Goal: Task Accomplishment & Management: Manage account settings

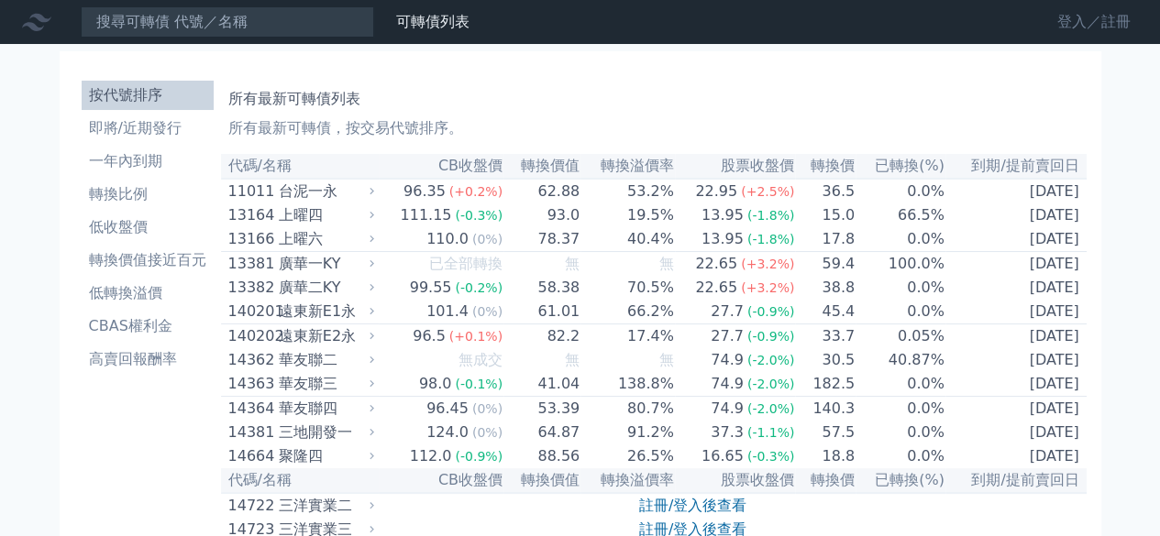
click at [1078, 27] on link "登入／註冊" at bounding box center [1094, 21] width 103 height 29
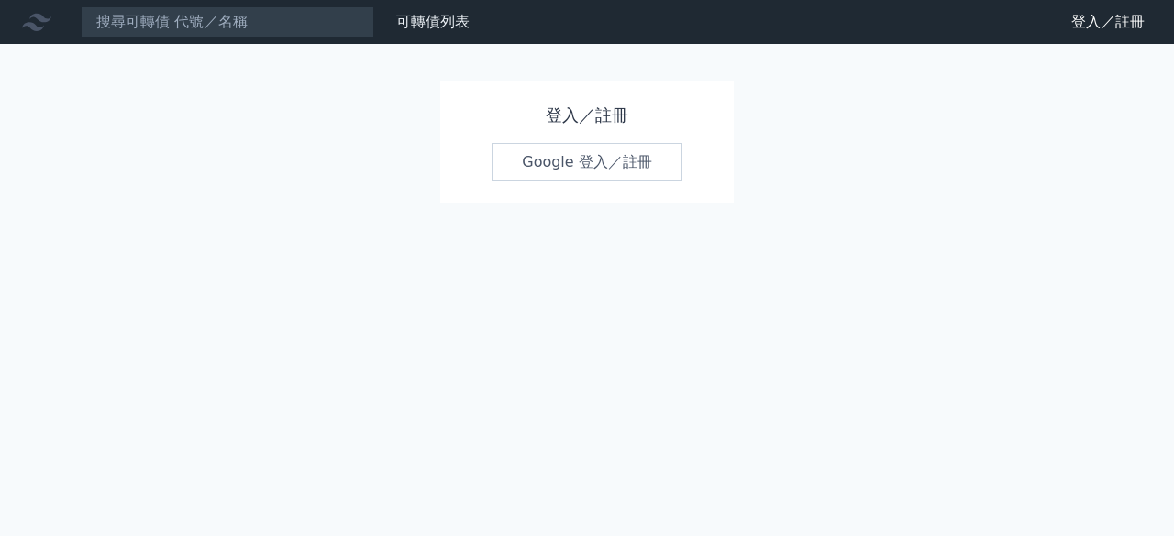
click at [528, 175] on link "Google 登入／註冊" at bounding box center [587, 162] width 191 height 39
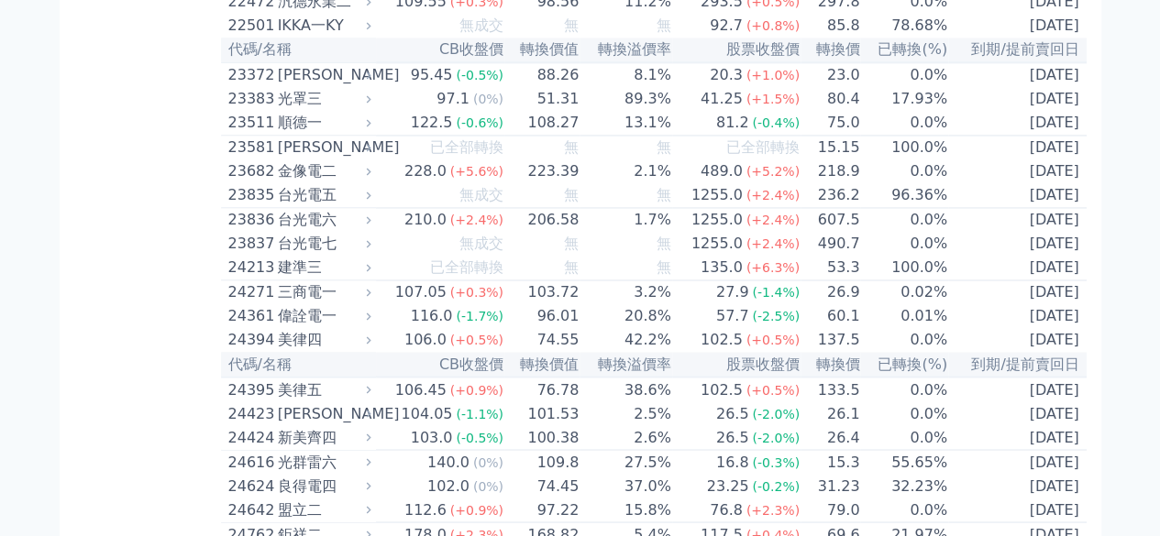
scroll to position [1376, 0]
